Goal: Book appointment/travel/reservation

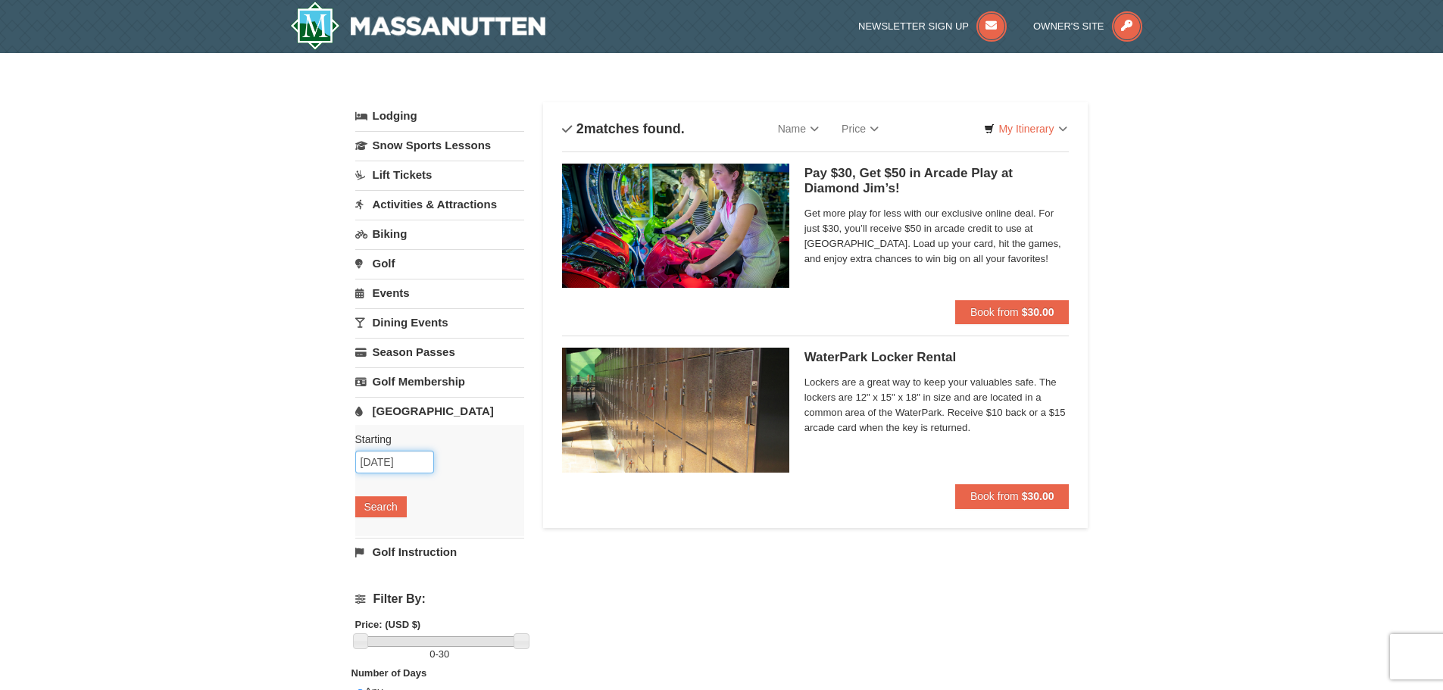
click at [429, 458] on input "[DATE]" at bounding box center [394, 462] width 79 height 23
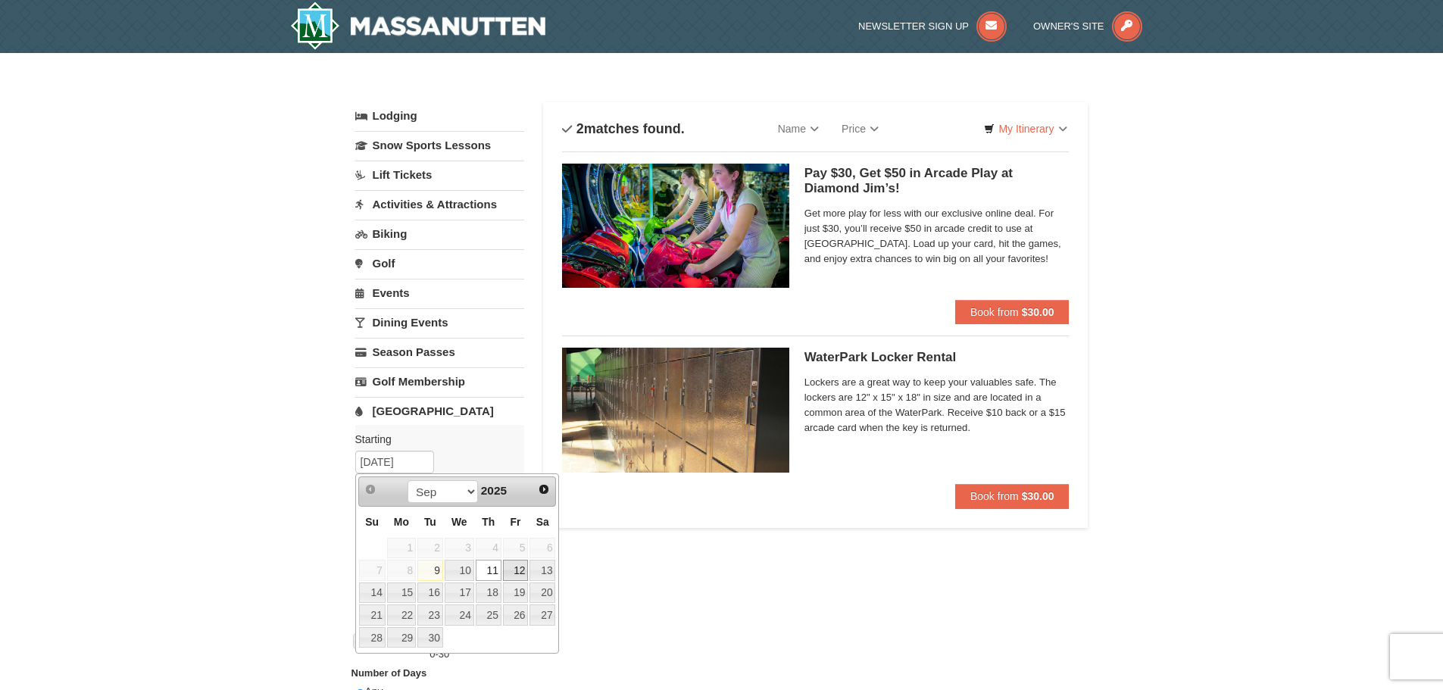
click at [509, 567] on link "12" at bounding box center [516, 570] width 26 height 21
type input "[DATE]"
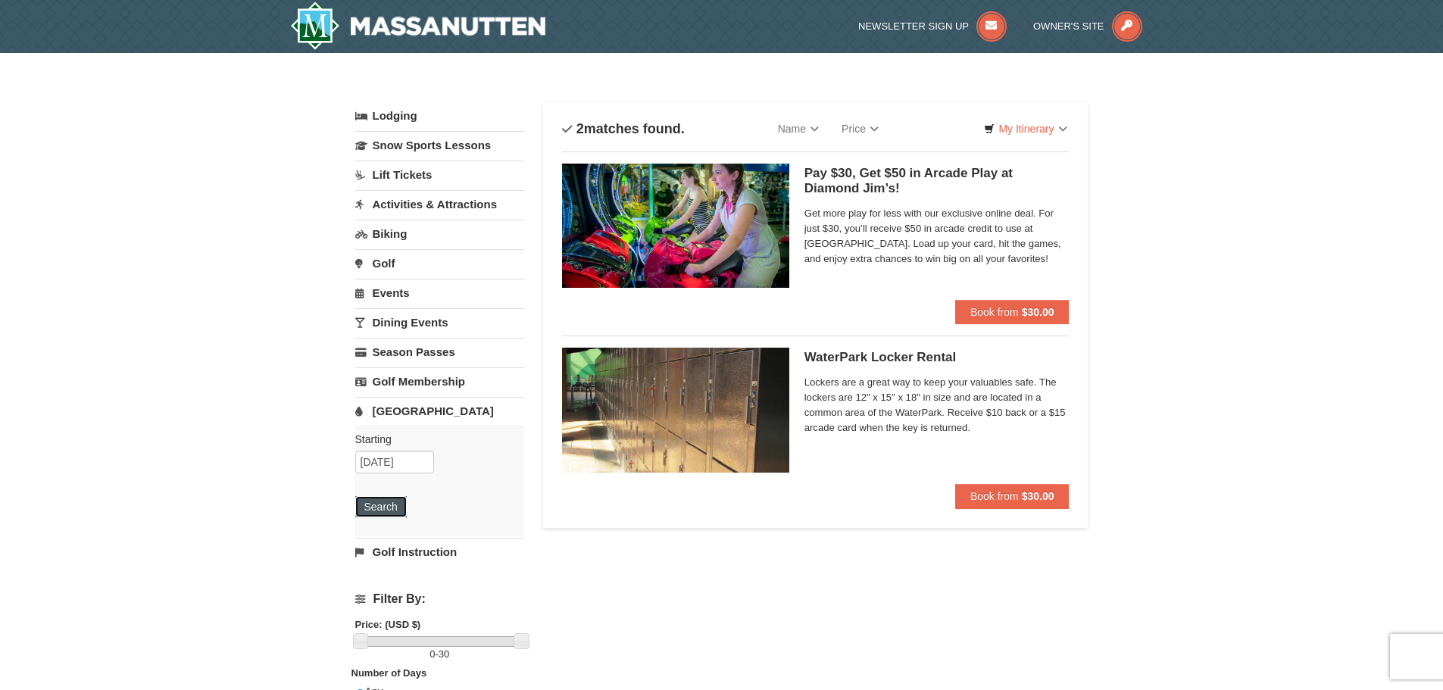
click at [393, 504] on button "Search" at bounding box center [381, 506] width 52 height 21
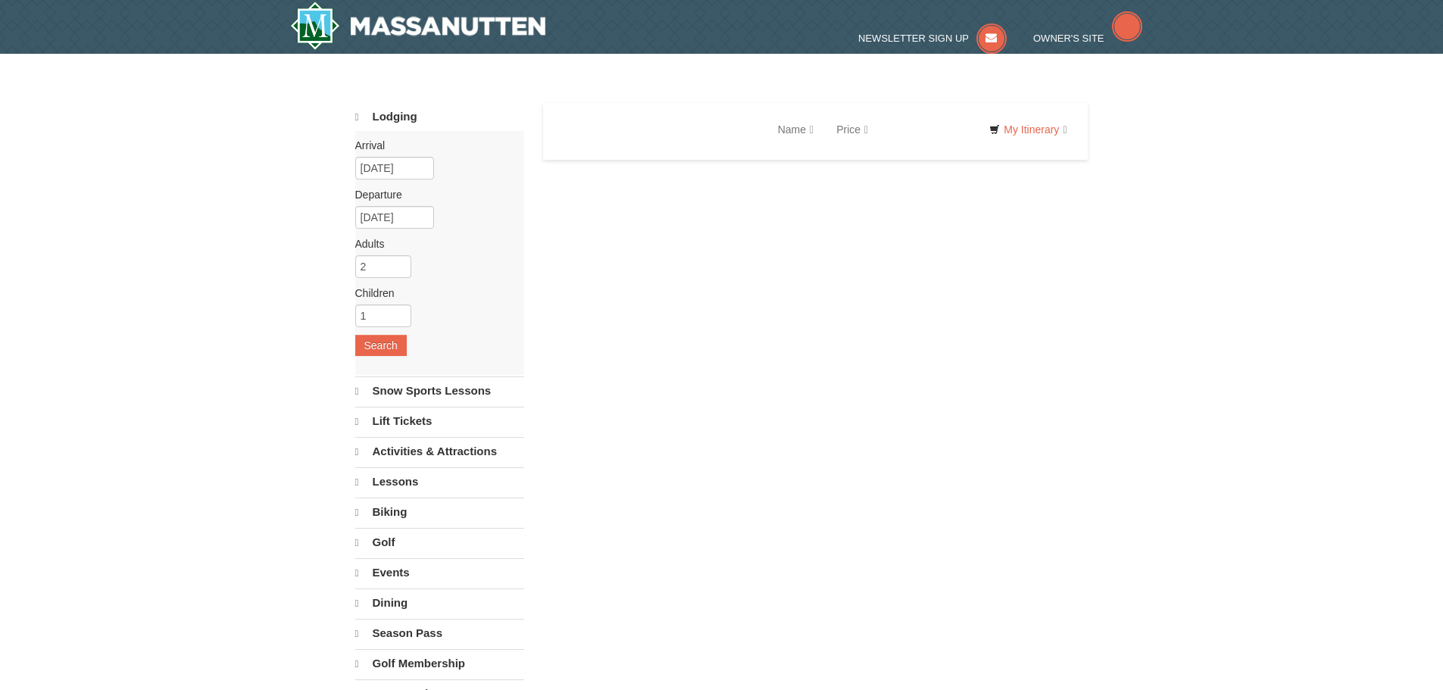
select select "9"
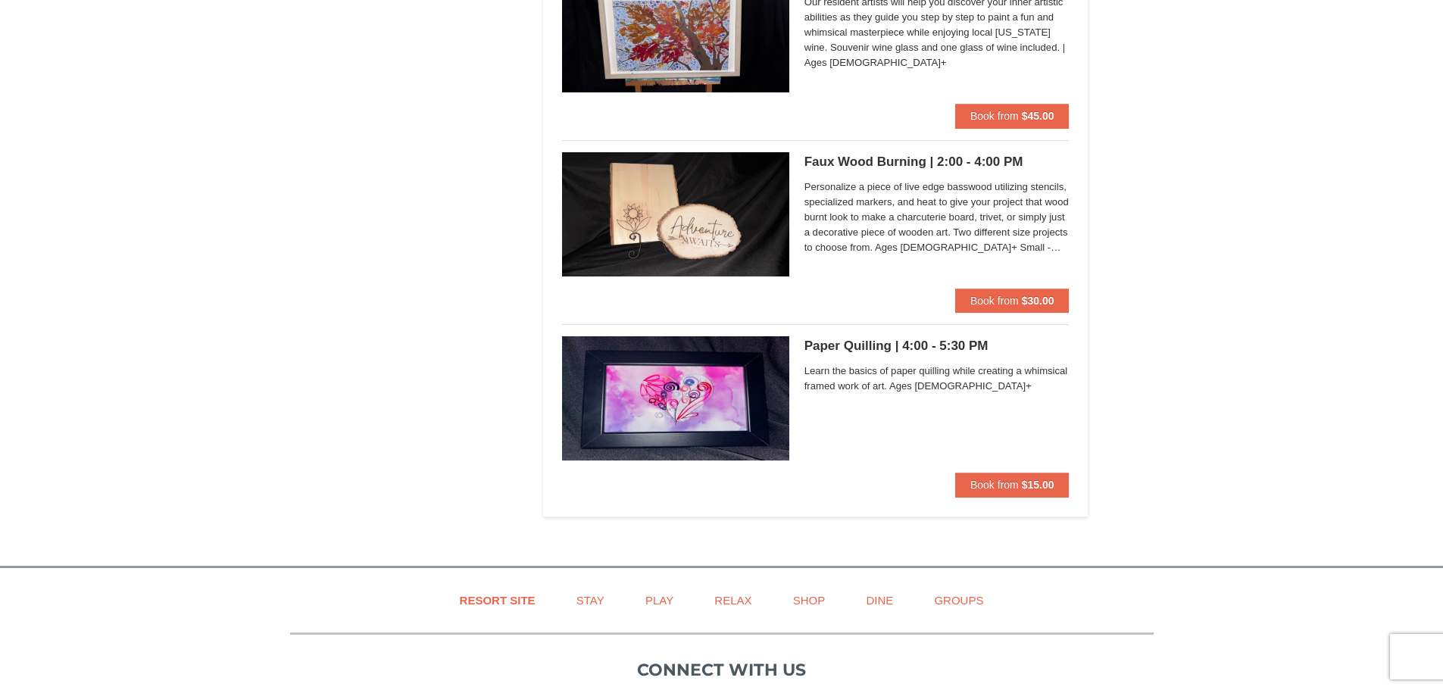
scroll to position [4468, 0]
